Goal: Check status: Check status

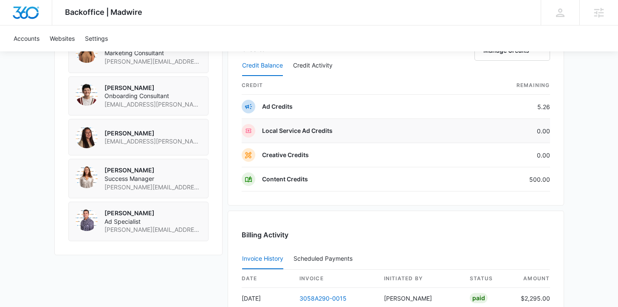
scroll to position [664, 0]
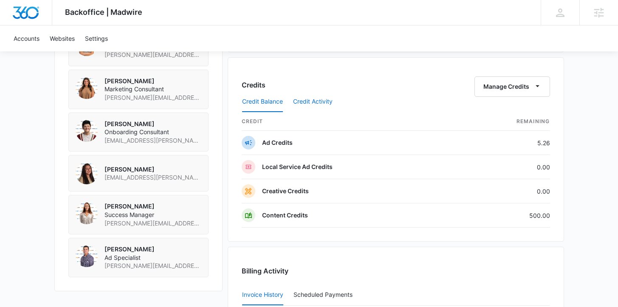
click at [322, 100] on button "Credit Activity" at bounding box center [313, 102] width 40 height 20
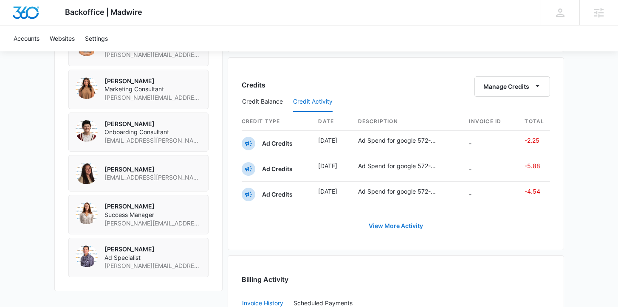
click at [405, 224] on button "View More Activity" at bounding box center [395, 226] width 71 height 20
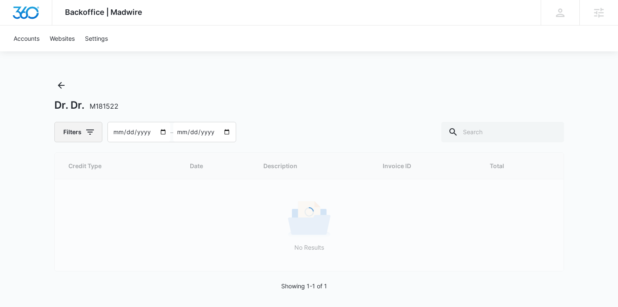
click at [87, 133] on icon "button" at bounding box center [90, 132] width 10 height 10
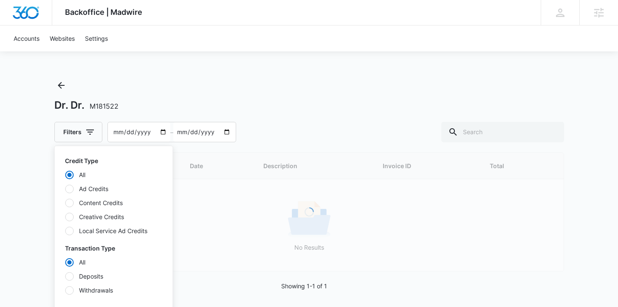
click at [72, 201] on div at bounding box center [69, 203] width 8 height 8
click at [65, 203] on input "Content Credits" at bounding box center [65, 203] width 0 height 0
radio input "false"
radio input "true"
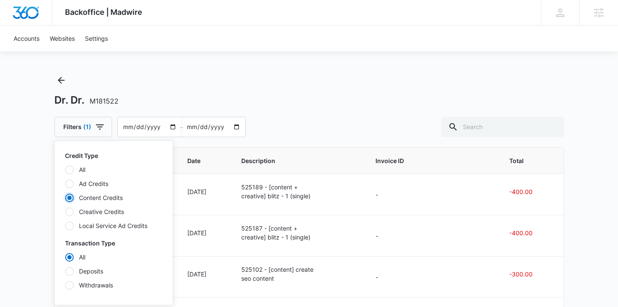
scroll to position [6, 0]
click at [37, 170] on div "Backoffice | Madwire Apps Settings KT [PERSON_NAME] [PERSON_NAME][EMAIL_ADDRESS…" at bounding box center [309, 289] width 618 height 590
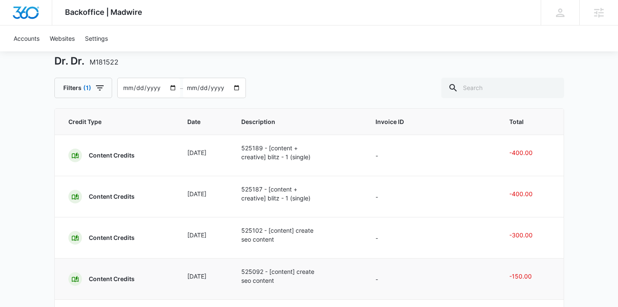
scroll to position [0, 0]
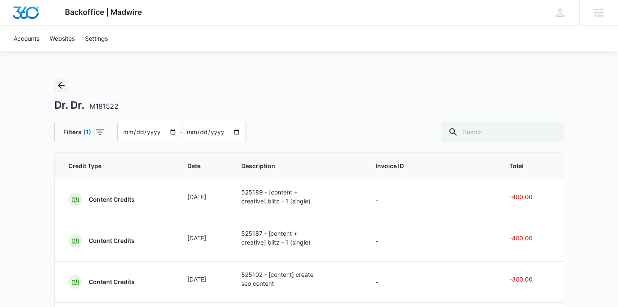
click at [62, 85] on icon "Back" at bounding box center [61, 85] width 10 height 10
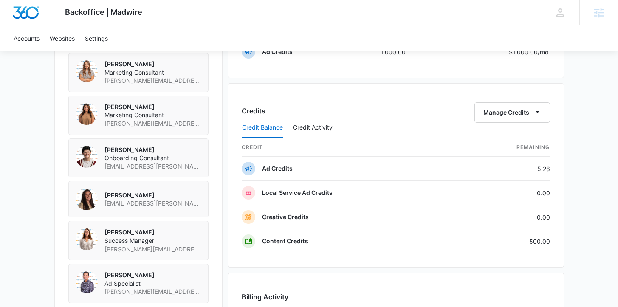
scroll to position [679, 0]
